Goal: Navigation & Orientation: Find specific page/section

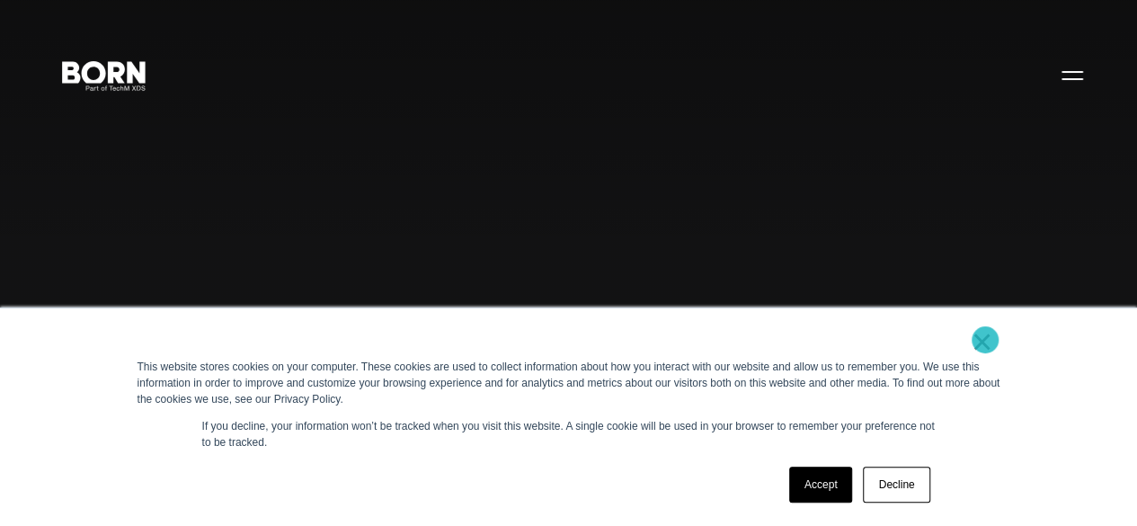
click at [985, 340] on link "×" at bounding box center [982, 341] width 22 height 16
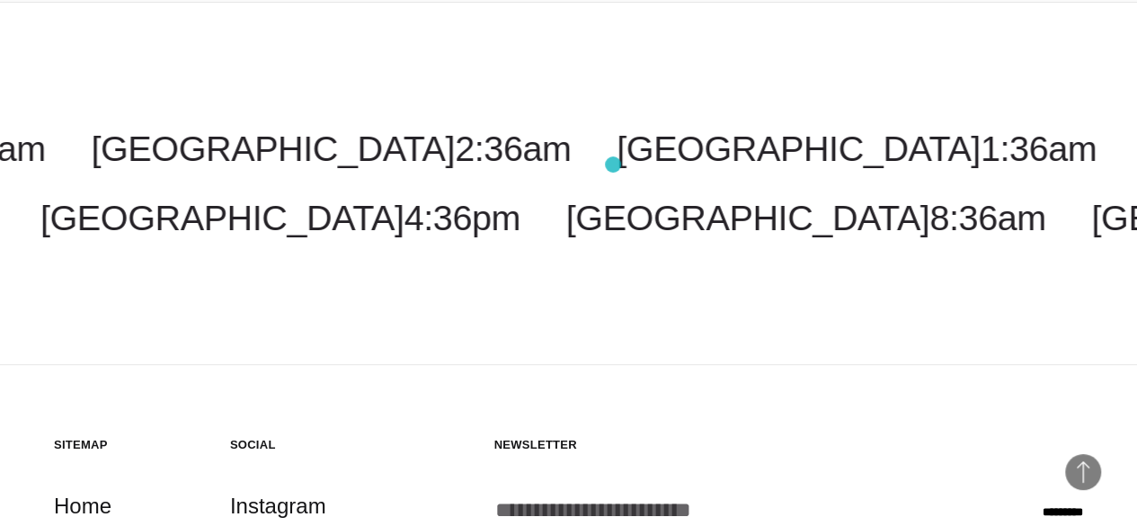
scroll to position [3629, 0]
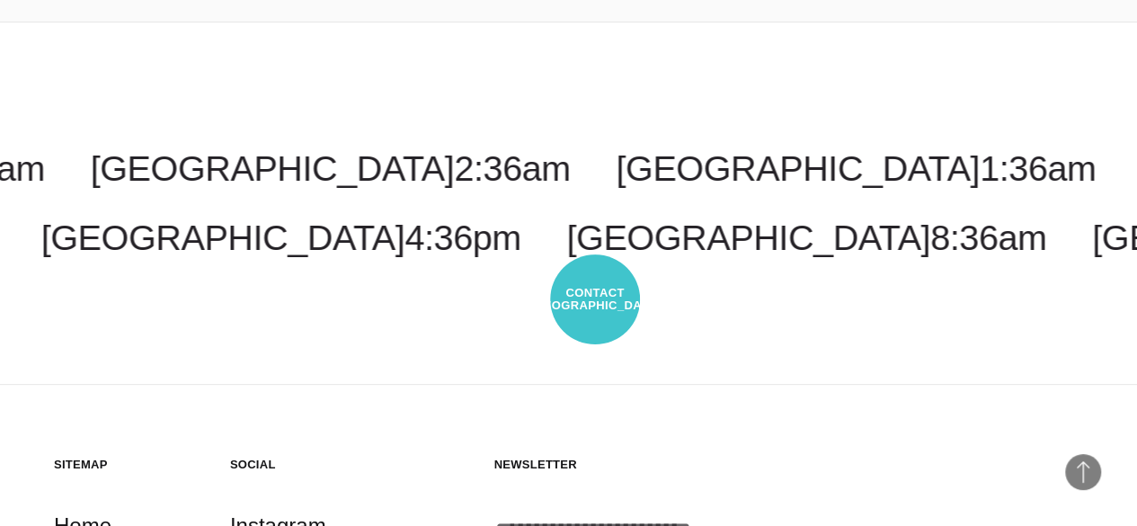
drag, startPoint x: 407, startPoint y: 204, endPoint x: 566, endPoint y: 281, distance: 176.8
click at [566, 281] on div "Costa Rica 1:36am Malaysia 3:36pm New York 3:36am Toronto 3:36am New Jersey 3:3…" at bounding box center [568, 203] width 1137 height 363
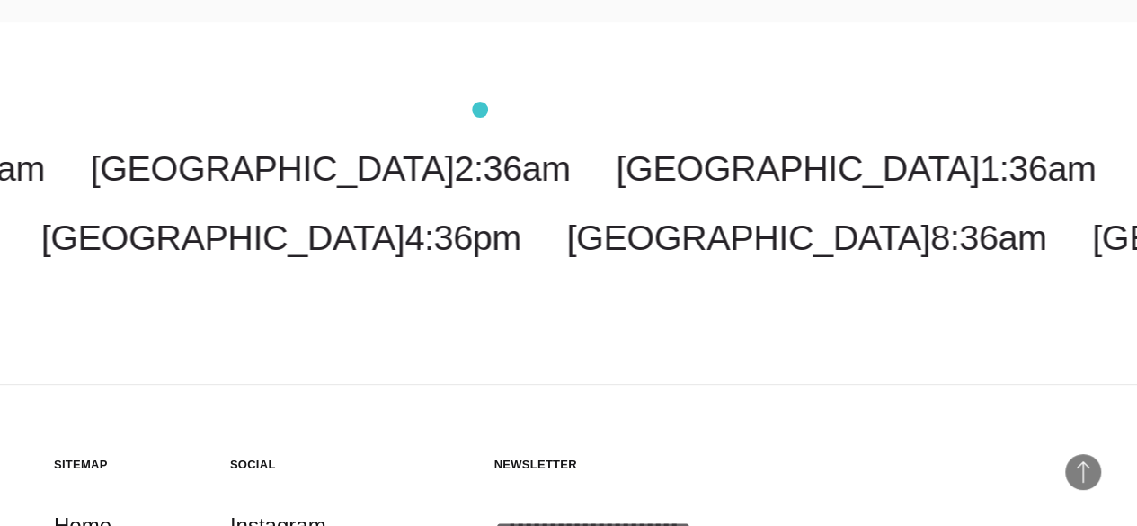
click at [480, 110] on div "Costa Rica 1:36am Malaysia 3:36pm New York 3:36am Toronto 3:36am New Jersey 3:3…" at bounding box center [568, 203] width 1137 height 363
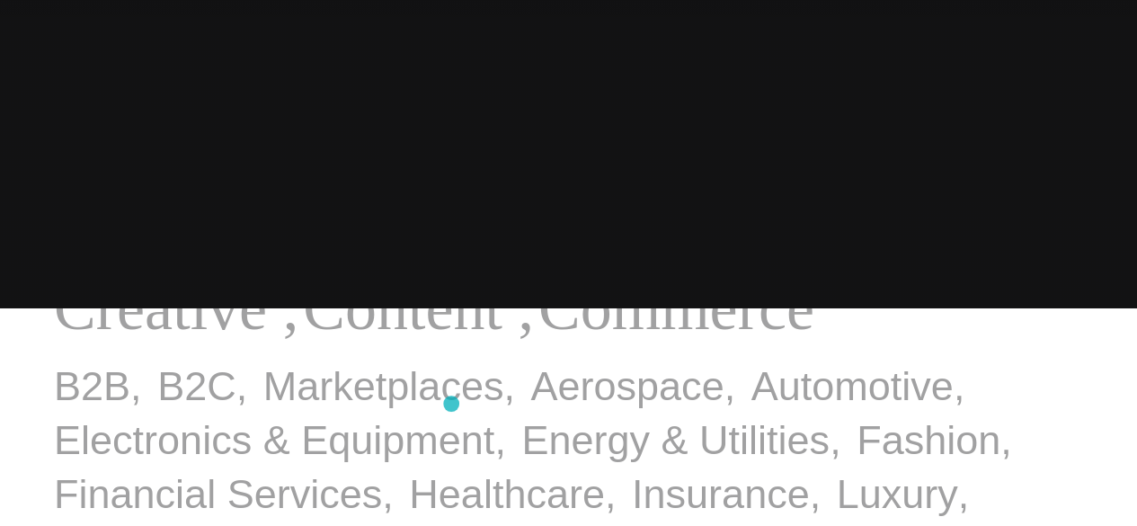
scroll to position [0, 0]
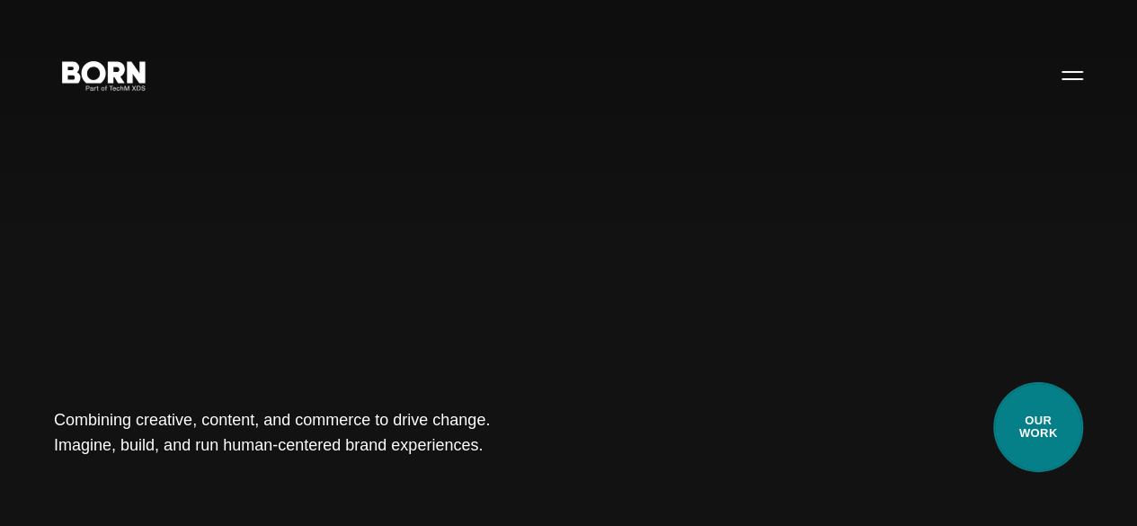
click at [1045, 420] on link "Our Work" at bounding box center [1038, 427] width 90 height 90
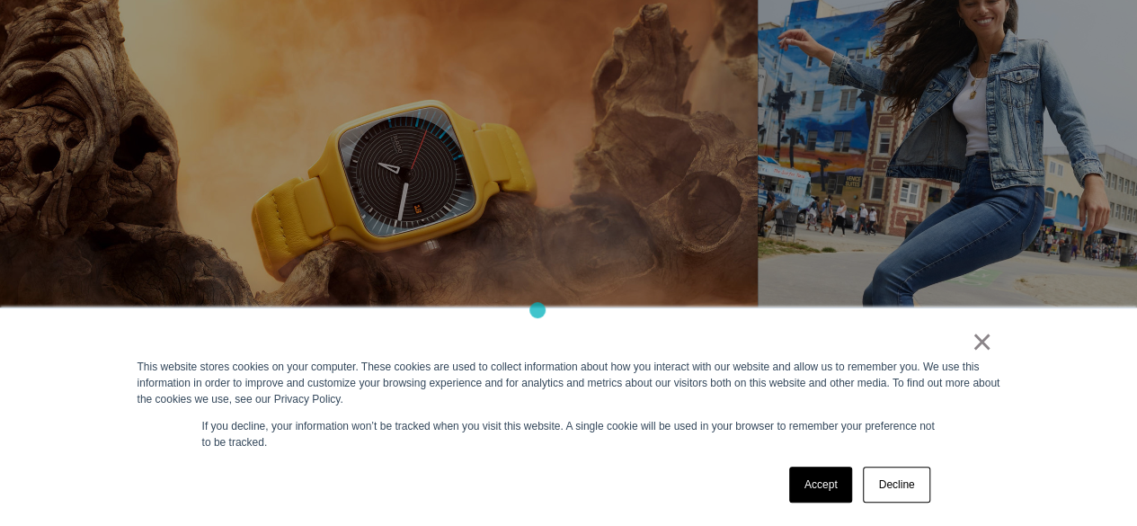
scroll to position [1269, 0]
click at [985, 344] on link "×" at bounding box center [982, 341] width 22 height 16
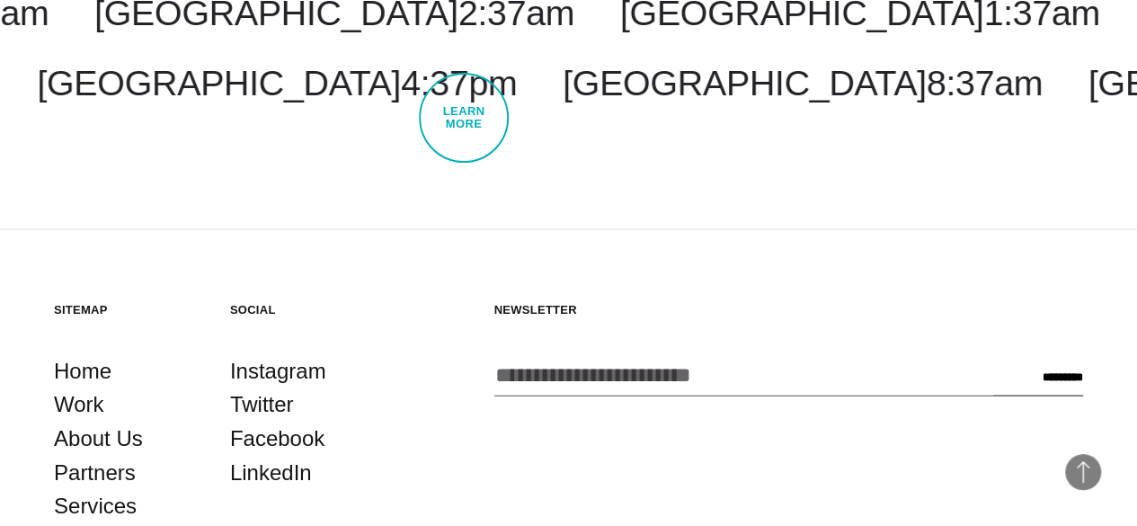
scroll to position [5133, 0]
